Goal: Navigation & Orientation: Find specific page/section

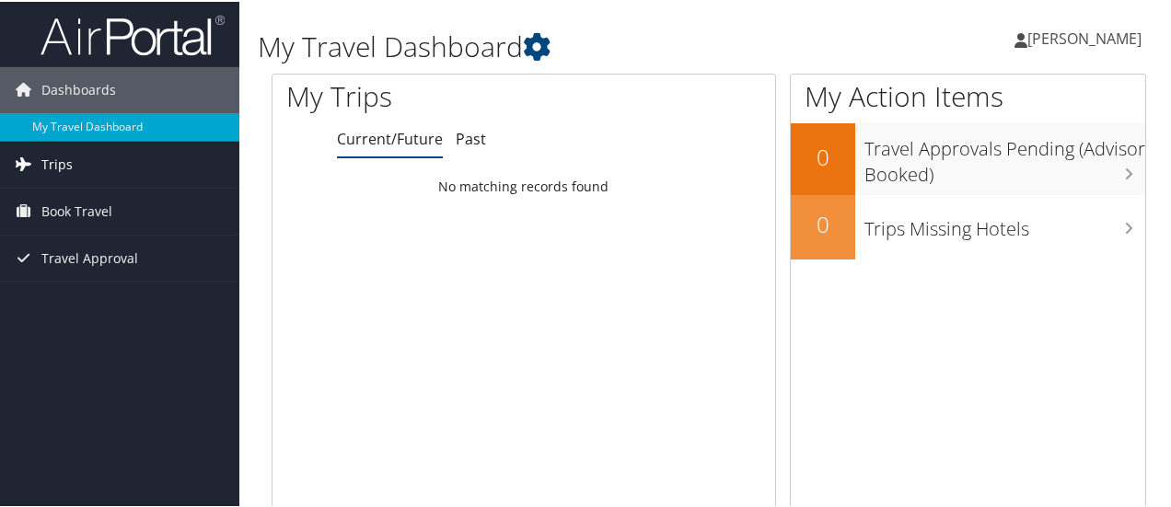
click at [64, 165] on span "Trips" at bounding box center [56, 163] width 31 height 46
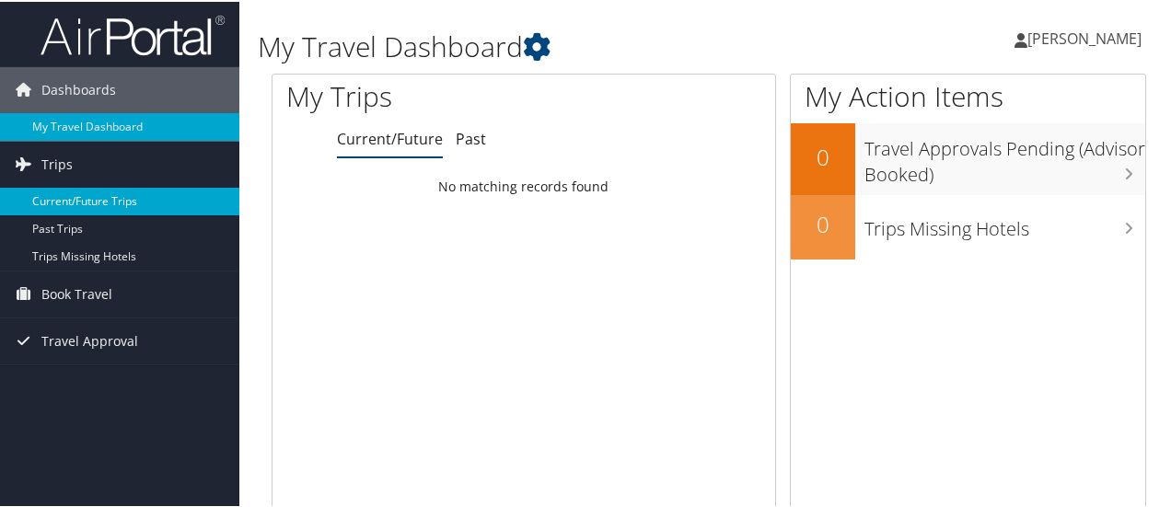
click at [126, 202] on link "Current/Future Trips" at bounding box center [119, 200] width 239 height 28
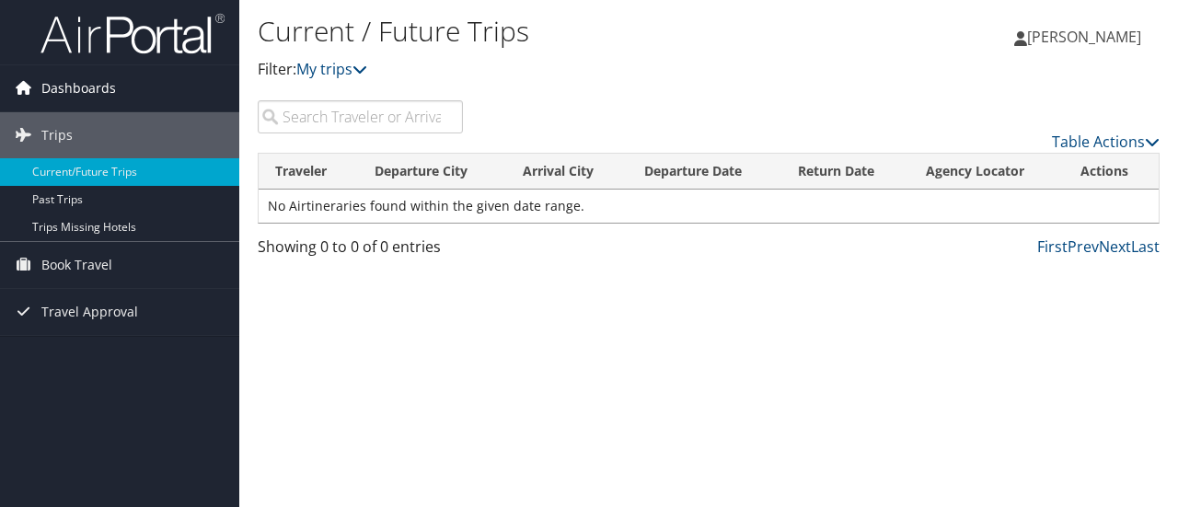
click at [51, 86] on span "Dashboards" at bounding box center [78, 88] width 75 height 46
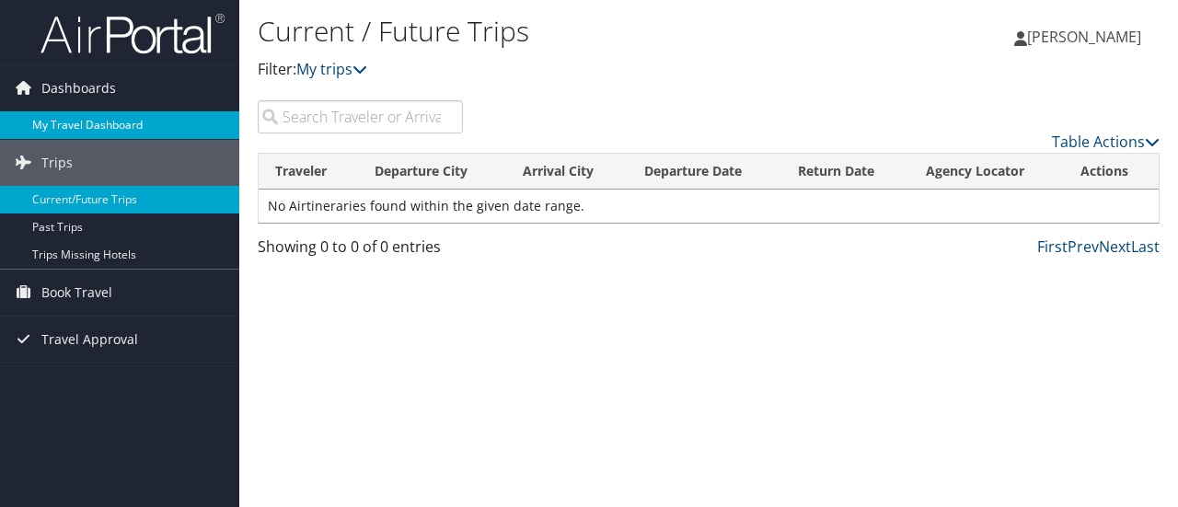
click at [49, 120] on link "My Travel Dashboard" at bounding box center [119, 125] width 239 height 28
